Goal: Task Accomplishment & Management: Use online tool/utility

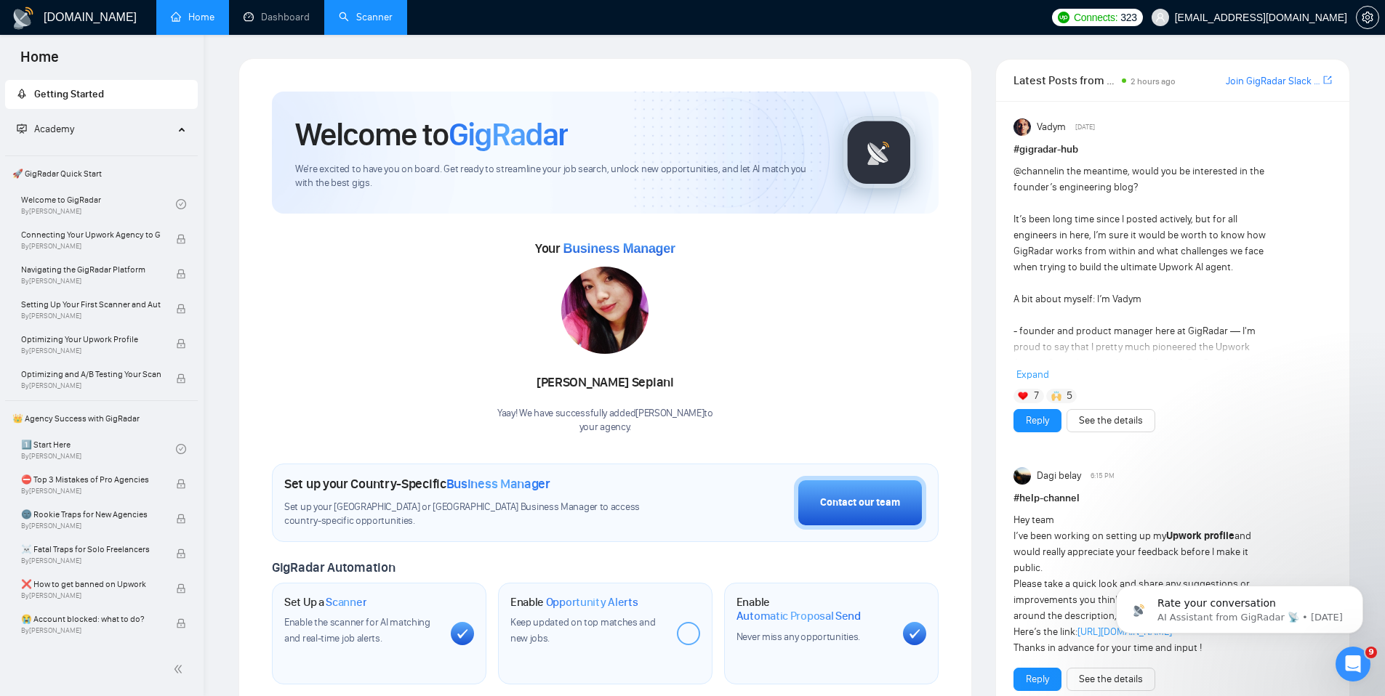
click at [368, 19] on link "Scanner" at bounding box center [366, 17] width 54 height 12
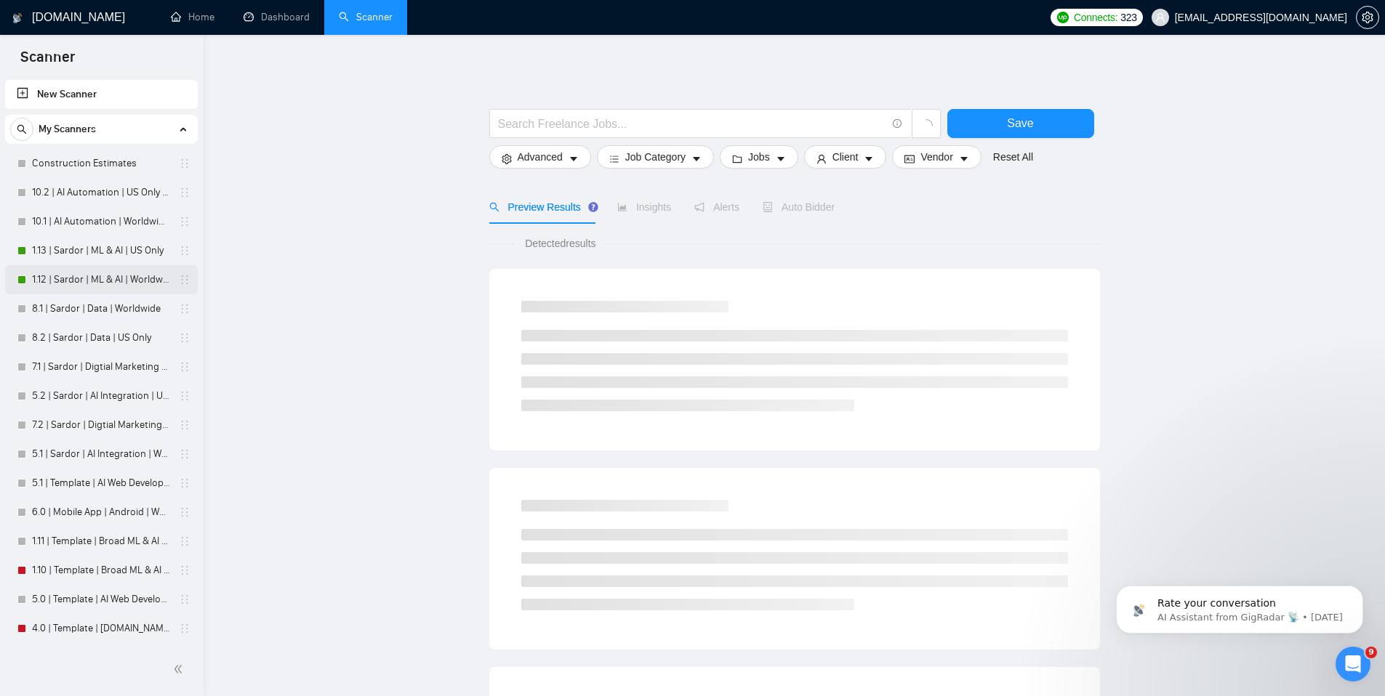
click at [97, 278] on link "1.12 | Sardor | ML & AI | Worldwide" at bounding box center [101, 279] width 138 height 29
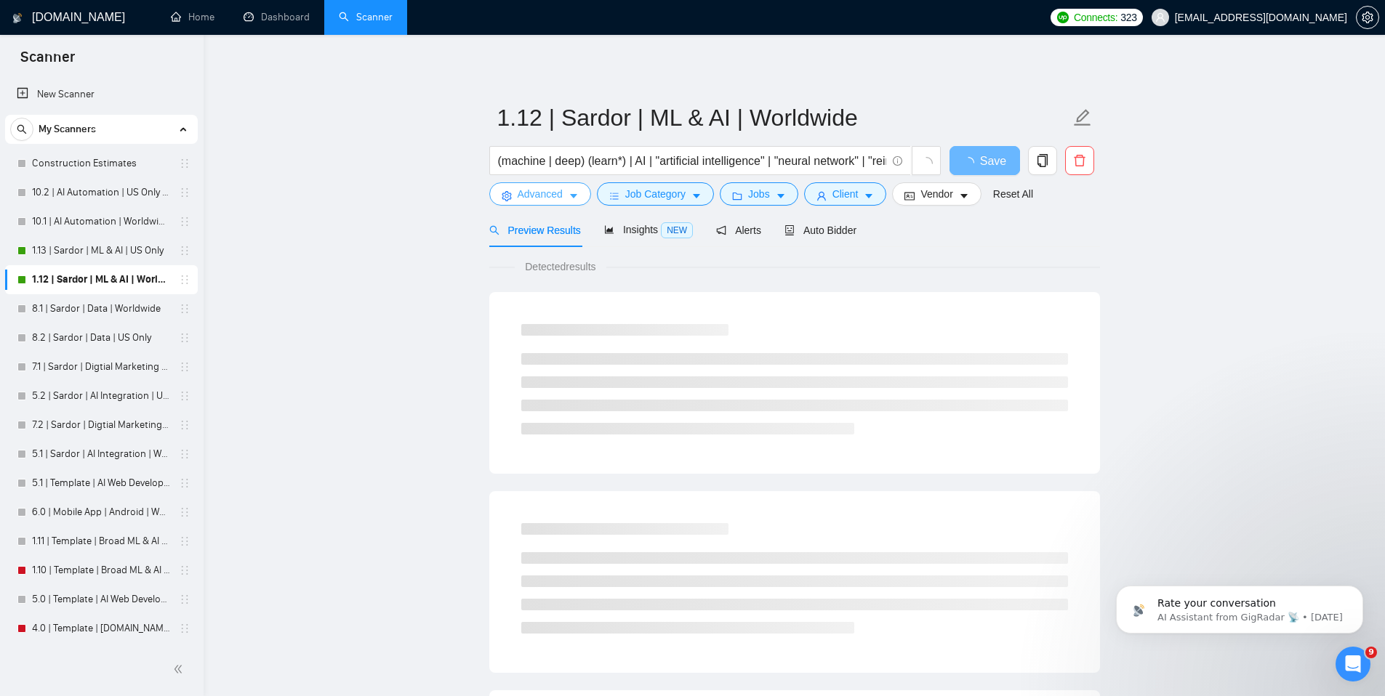
click at [565, 193] on button "Advanced" at bounding box center [540, 193] width 102 height 23
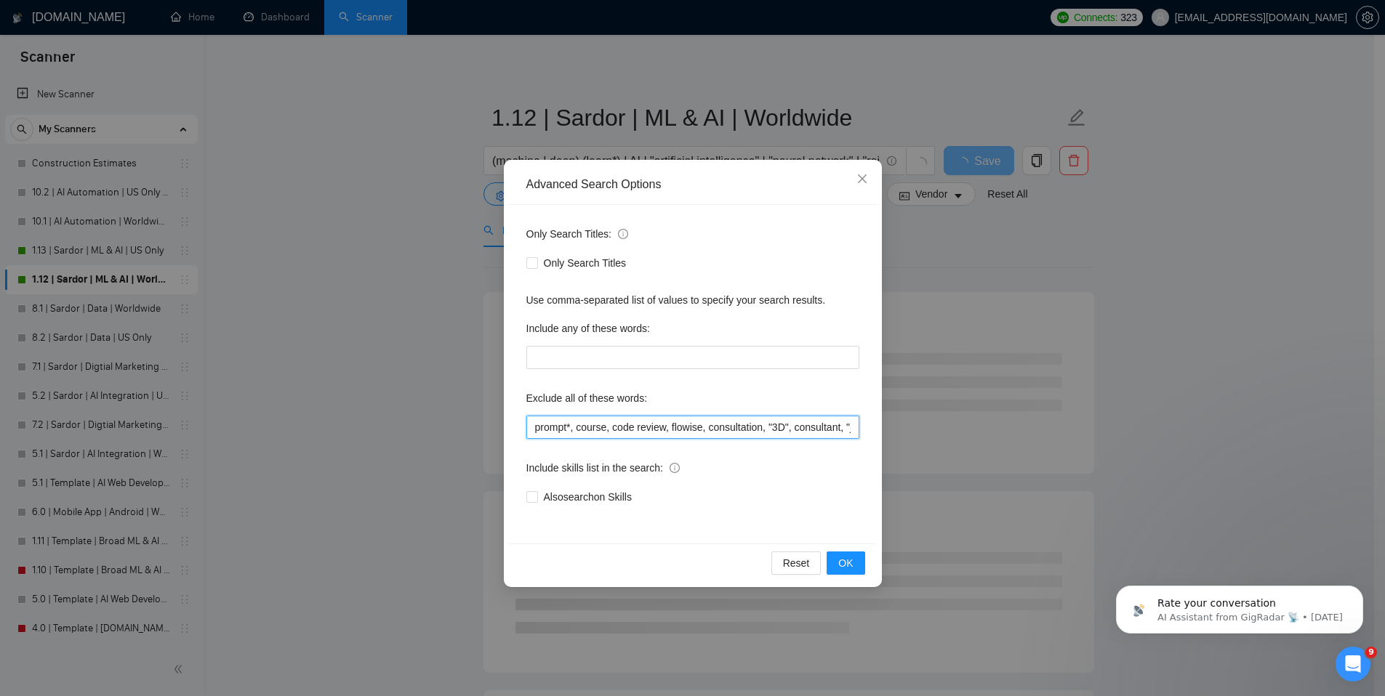
click at [582, 435] on input "prompt*, course, code review, flowise, consultation, "3D", consultant, "join ou…" at bounding box center [692, 427] width 333 height 23
type input ""image*", "computer vision", prompt*, course, code review, flowise, consultatio…"
click at [853, 560] on button "OK" at bounding box center [845, 563] width 38 height 23
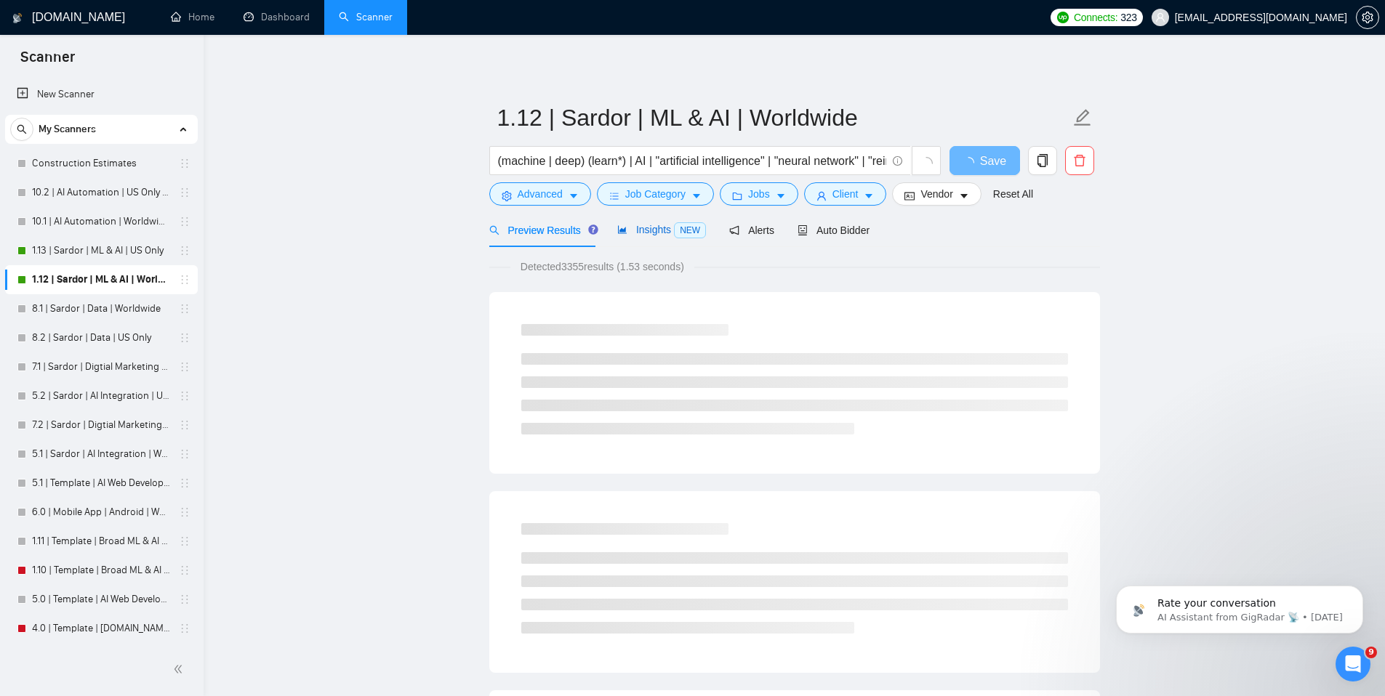
click at [651, 225] on span "Insights NEW" at bounding box center [661, 230] width 89 height 12
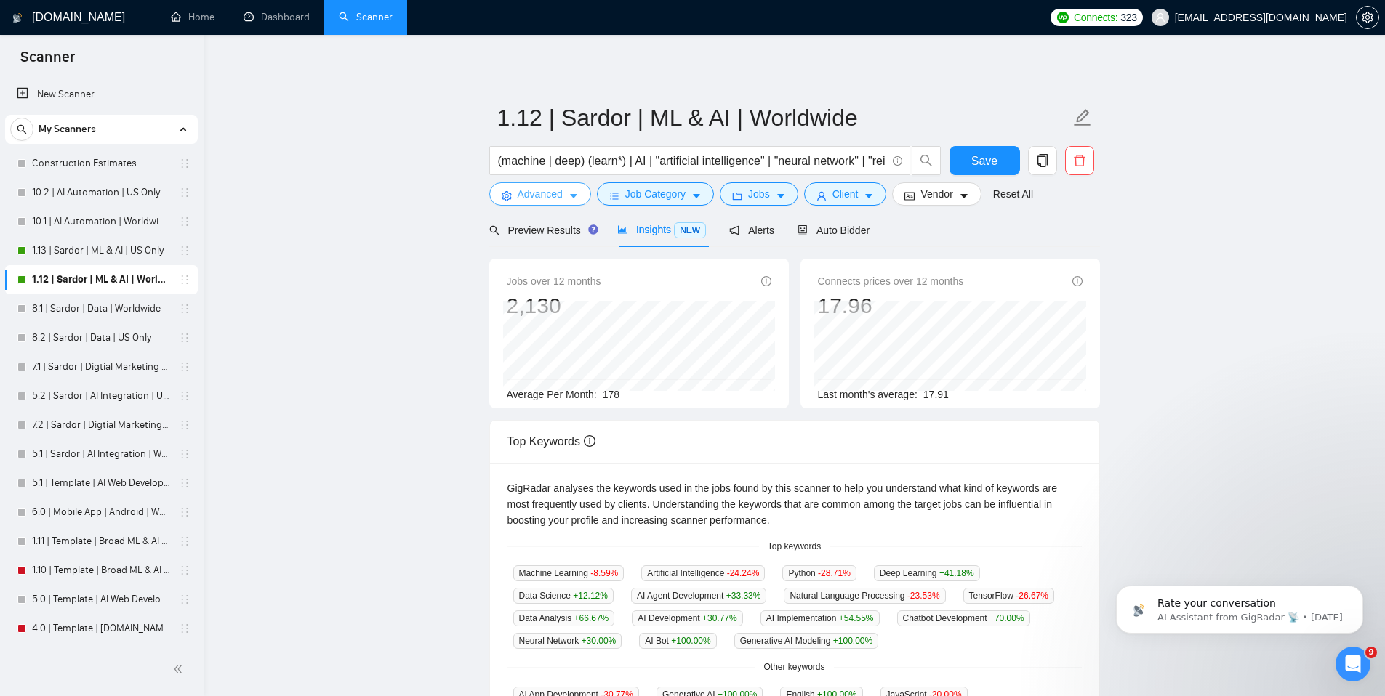
click at [539, 197] on span "Advanced" at bounding box center [540, 194] width 45 height 16
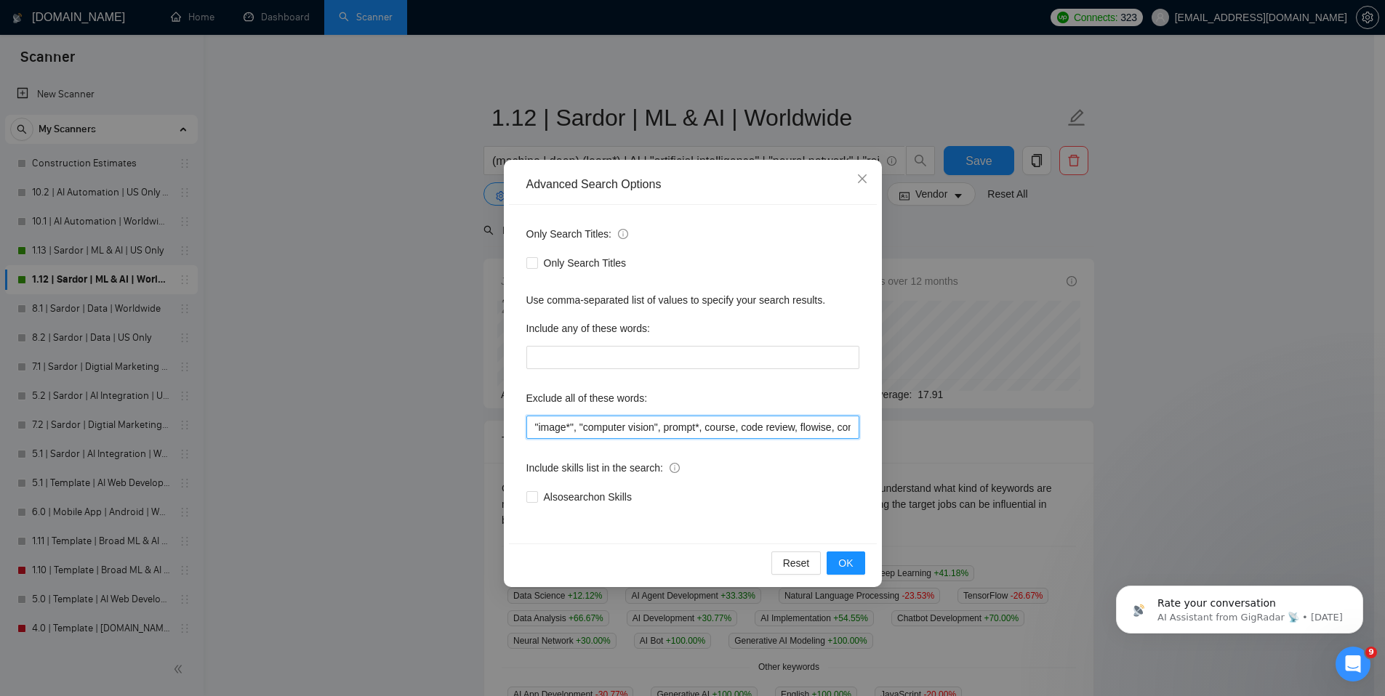
click at [609, 430] on input ""image*", "computer vision", prompt*, course, code review, flowise, consultatio…" at bounding box center [692, 427] width 333 height 23
click at [853, 567] on span "OK" at bounding box center [845, 563] width 15 height 16
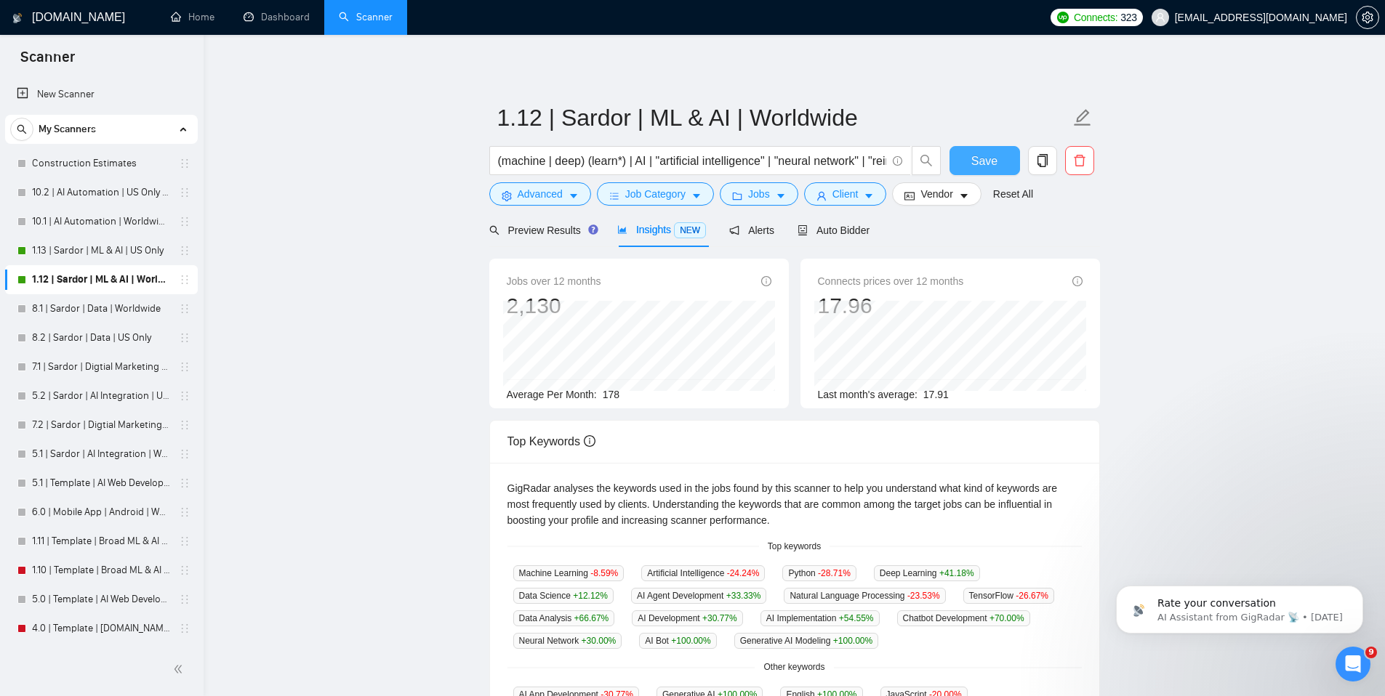
click at [987, 153] on span "Save" at bounding box center [984, 161] width 26 height 18
click at [546, 236] on span "Preview Results" at bounding box center [541, 231] width 105 height 12
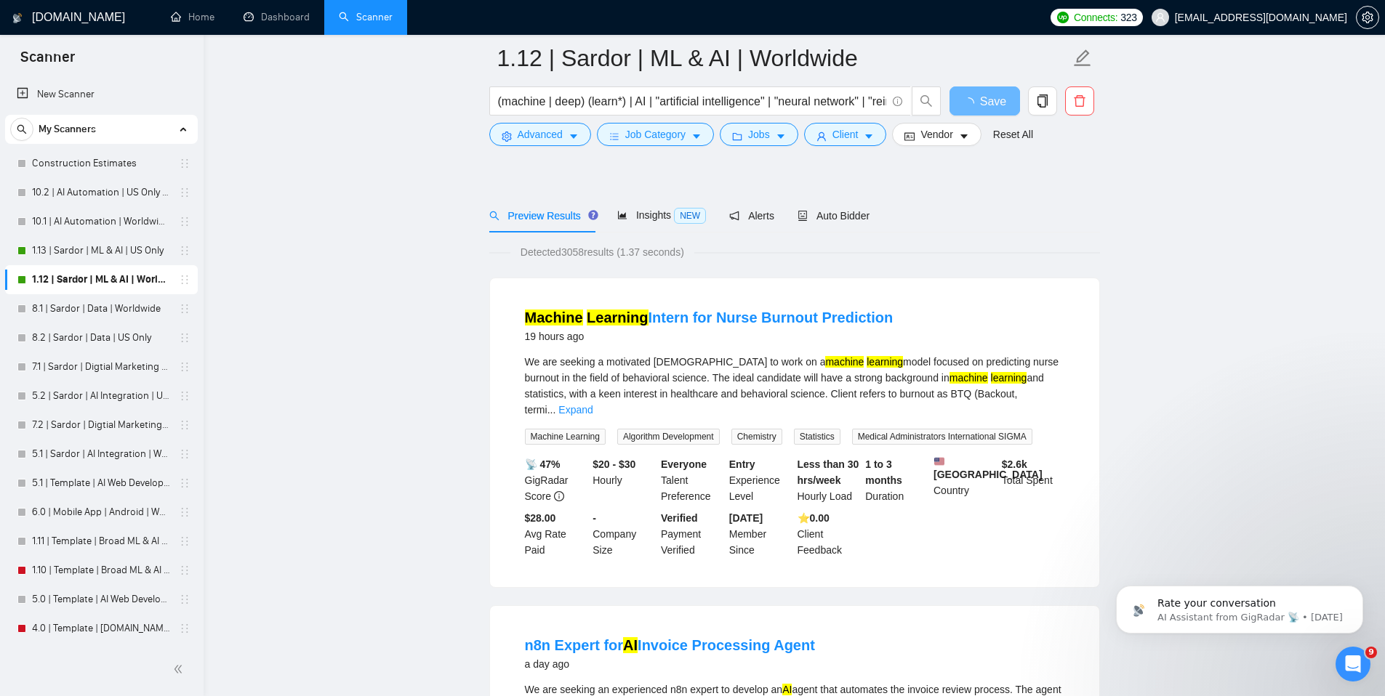
scroll to position [224, 0]
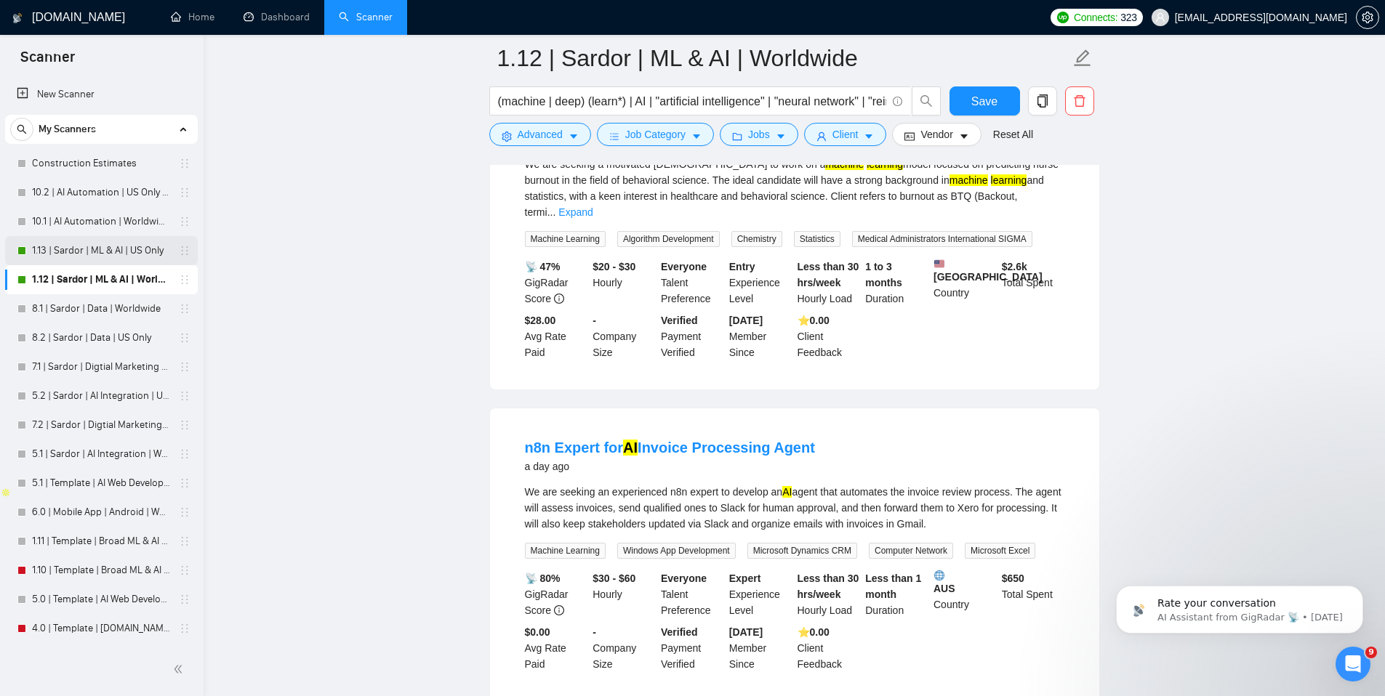
click at [137, 254] on link "1.13 | Sardor | ML & AI | US Only" at bounding box center [101, 250] width 138 height 29
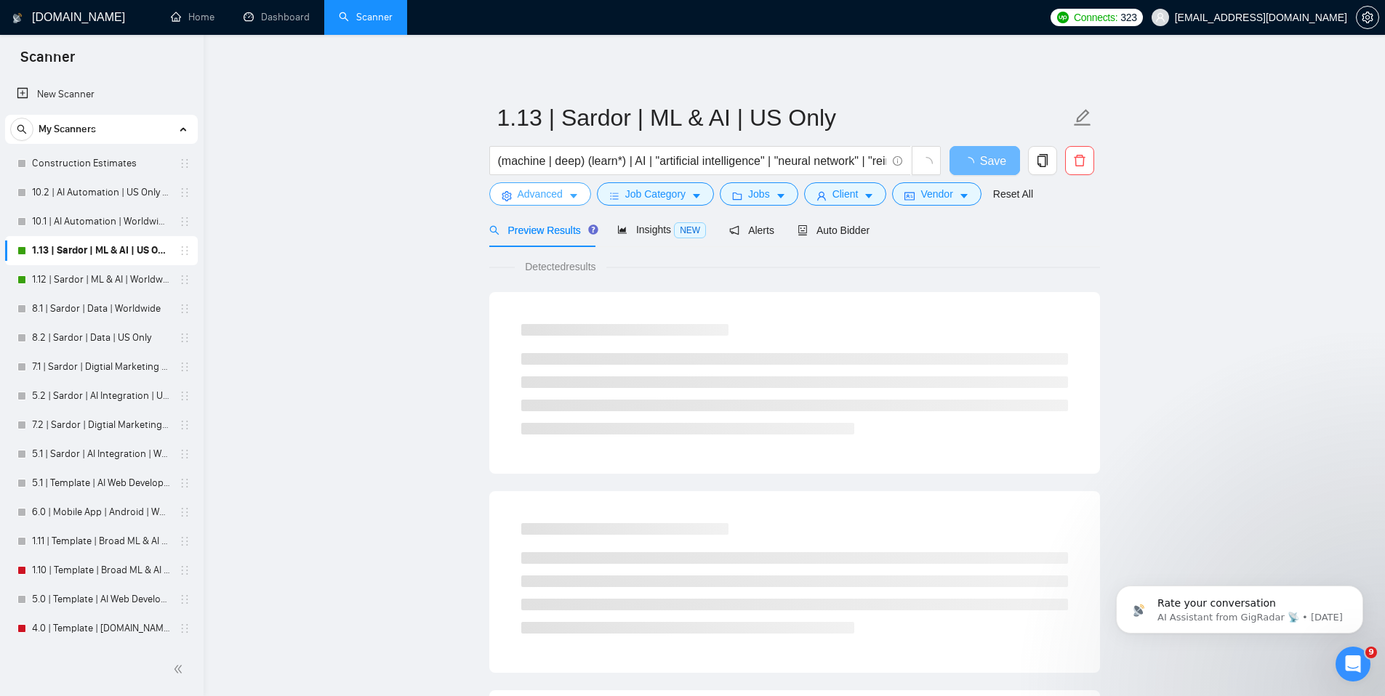
click at [550, 197] on span "Advanced" at bounding box center [540, 194] width 45 height 16
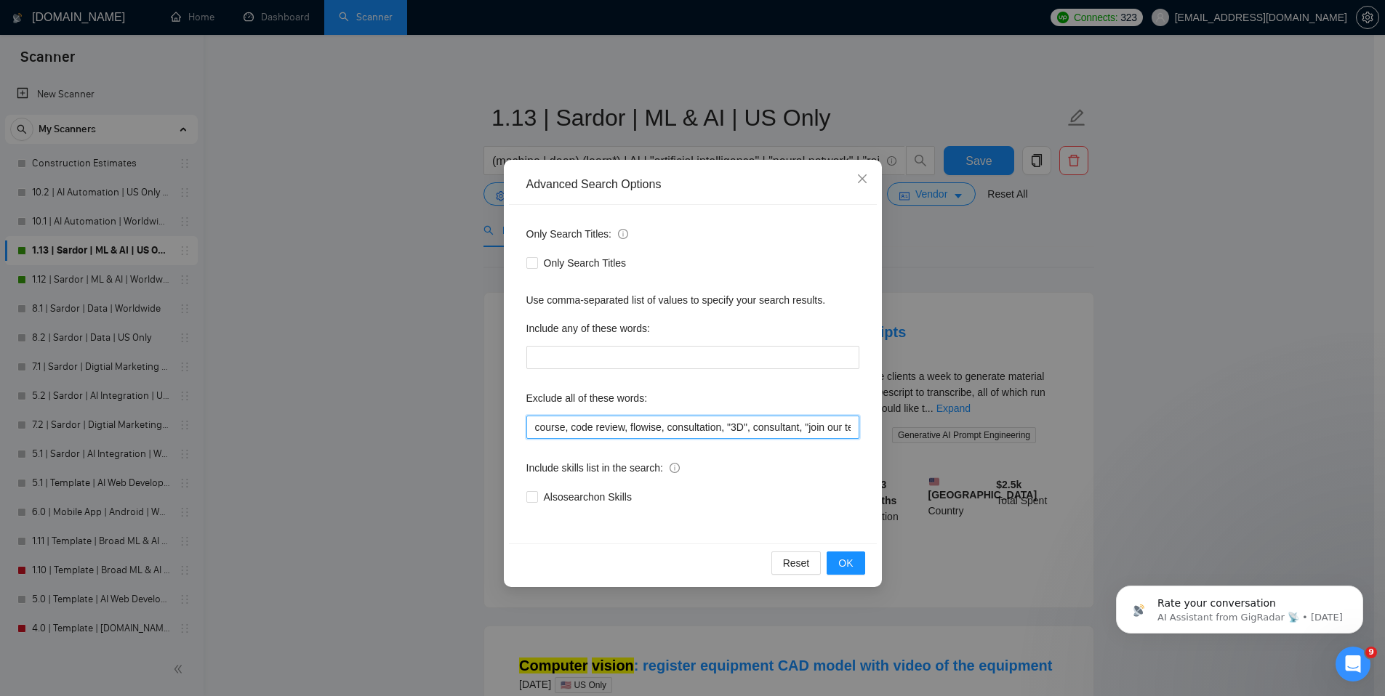
click at [576, 431] on input "course, code review, flowise, consultation, "3D", consultant, "join our team", …" at bounding box center [692, 427] width 333 height 23
paste input ""image*", "computer vision", prompt*,"
type input ""image*", "computer vision", prompt*, course, code review, flowise, consultatio…"
click at [856, 566] on button "OK" at bounding box center [845, 563] width 38 height 23
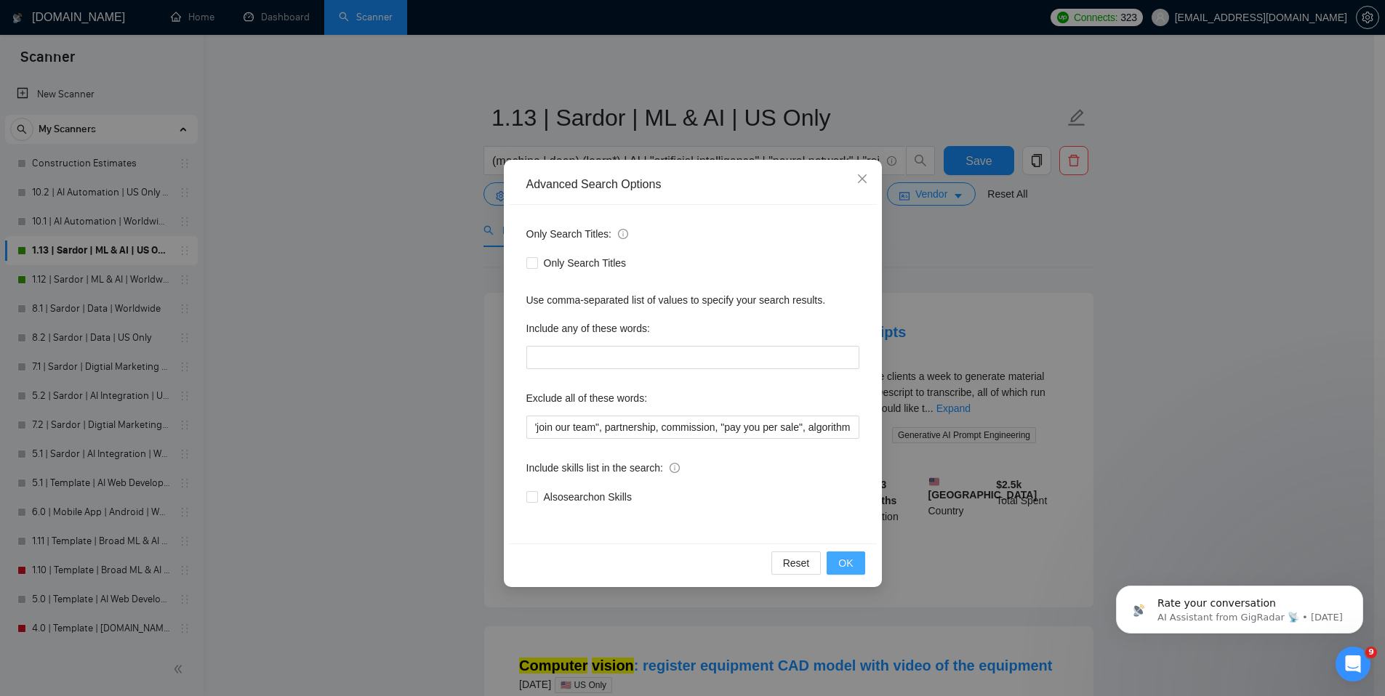
scroll to position [0, 0]
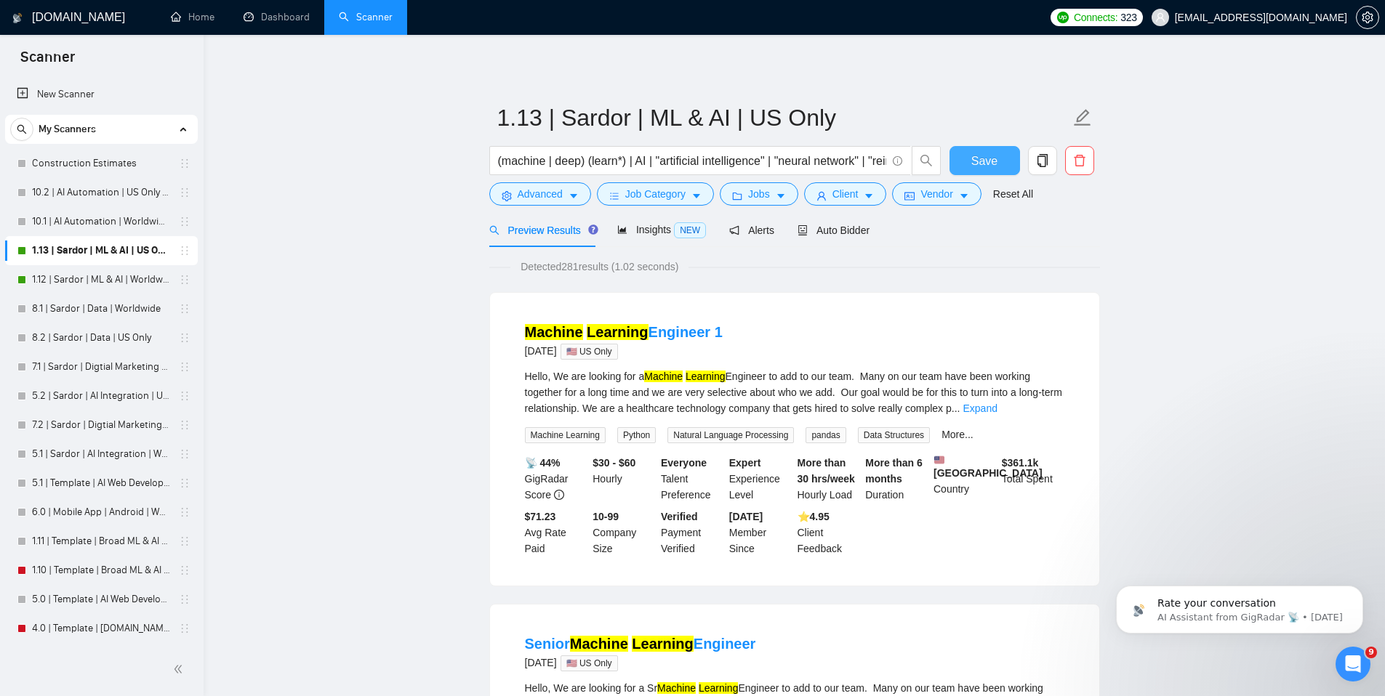
click at [979, 162] on span "Save" at bounding box center [984, 161] width 26 height 18
